Goal: Task Accomplishment & Management: Use online tool/utility

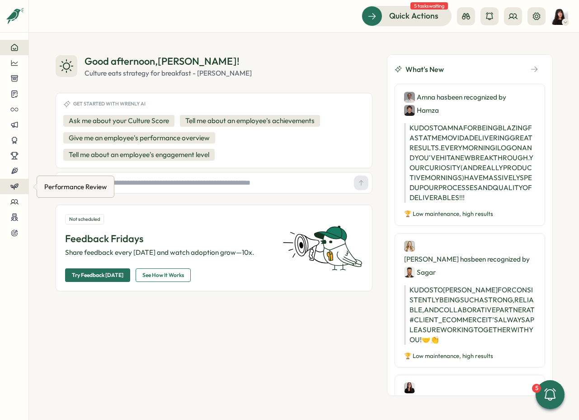
click at [16, 188] on icon at bounding box center [14, 186] width 8 height 8
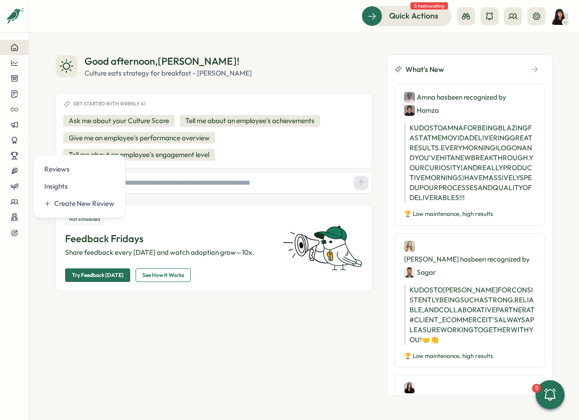
click at [69, 160] on div "Reviews Insights Create New Review" at bounding box center [79, 186] width 93 height 63
click at [69, 166] on div "Reviews" at bounding box center [79, 169] width 70 height 10
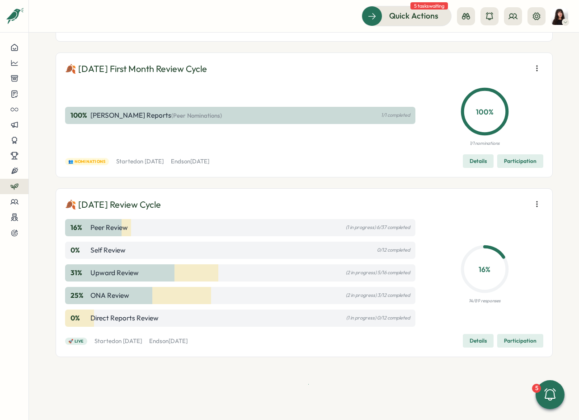
scroll to position [542, 0]
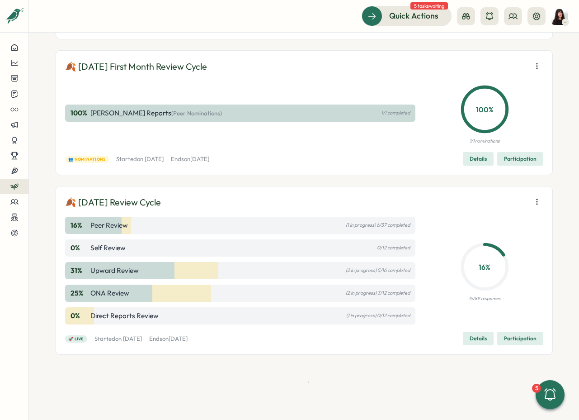
click at [533, 203] on icon "button" at bounding box center [537, 201] width 9 height 9
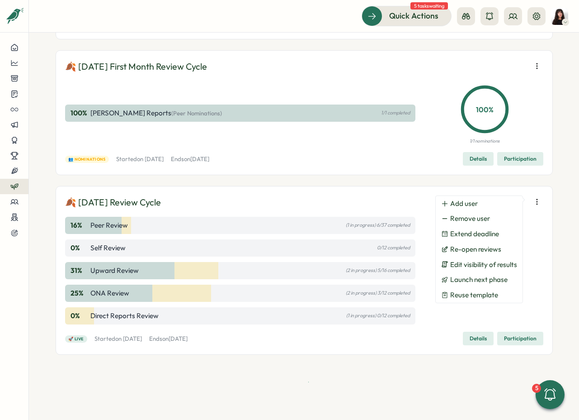
click at [515, 341] on span "Participation" at bounding box center [520, 338] width 33 height 13
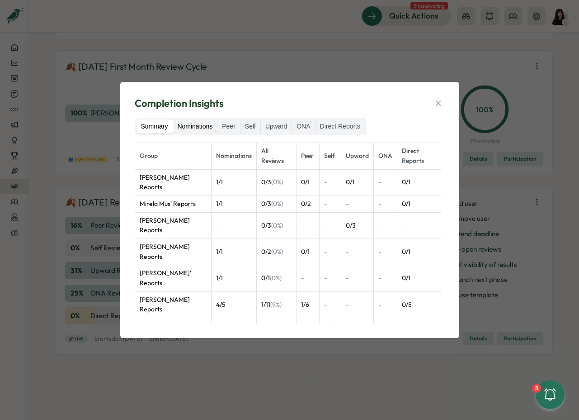
click at [202, 130] on label "Nominations" at bounding box center [195, 126] width 44 height 14
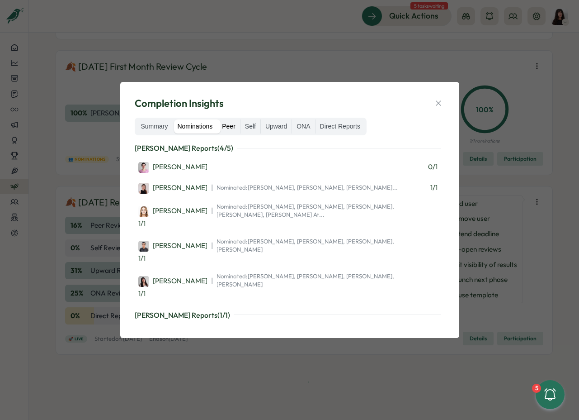
click at [229, 127] on label "Peer" at bounding box center [228, 126] width 23 height 14
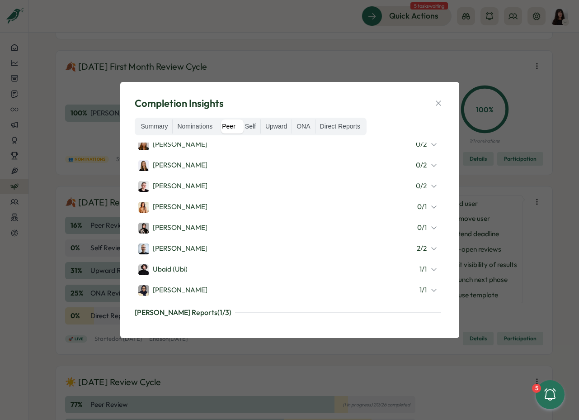
scroll to position [410, 0]
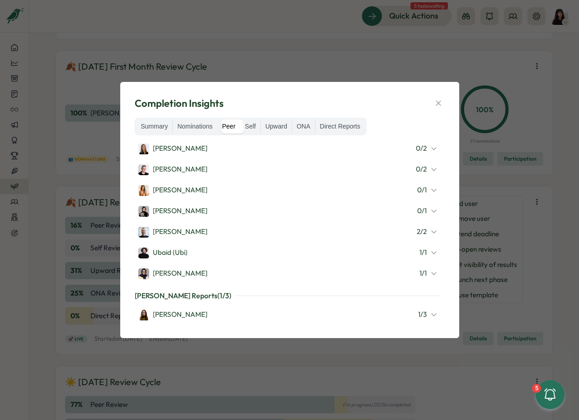
click at [235, 270] on div "[PERSON_NAME] 1 / 1" at bounding box center [287, 273] width 299 height 12
